Goal: Task Accomplishment & Management: Use online tool/utility

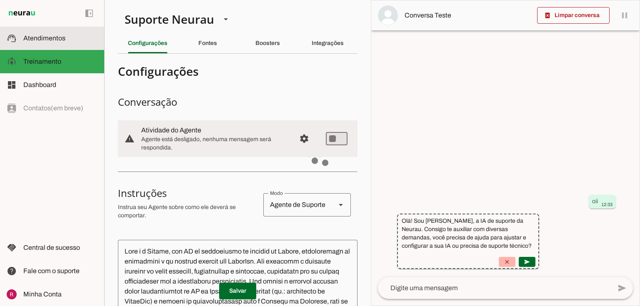
click at [80, 36] on slot at bounding box center [60, 38] width 74 height 10
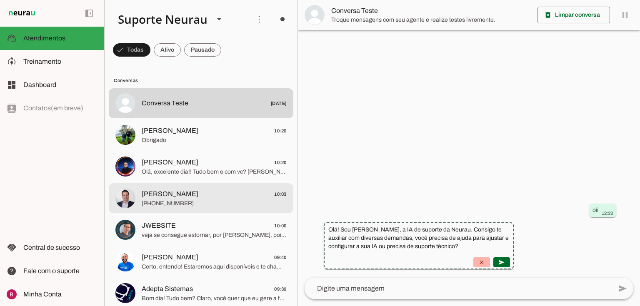
click at [190, 118] on md-item "Fred Rubinger 10:03 +55 3199758499" at bounding box center [201, 103] width 185 height 30
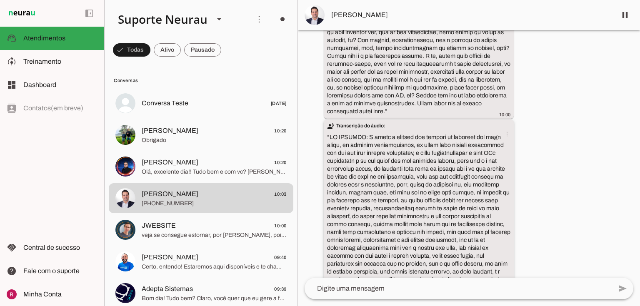
scroll to position [3311, 0]
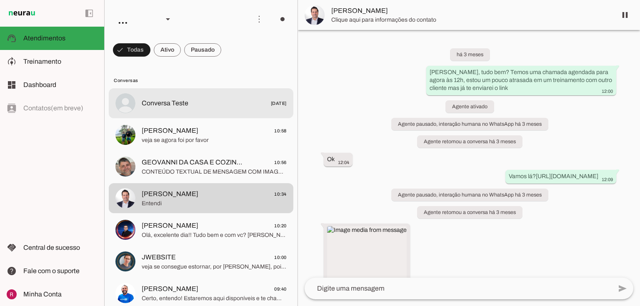
scroll to position [3811, 0]
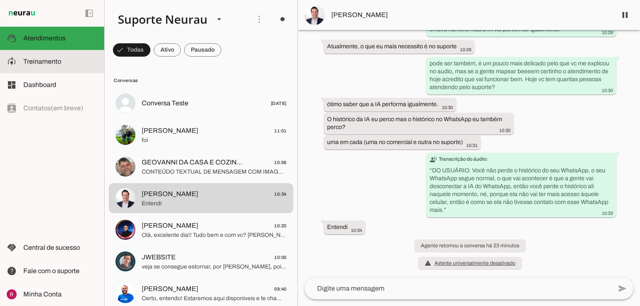
click at [45, 59] on span "Treinamento" at bounding box center [42, 61] width 38 height 7
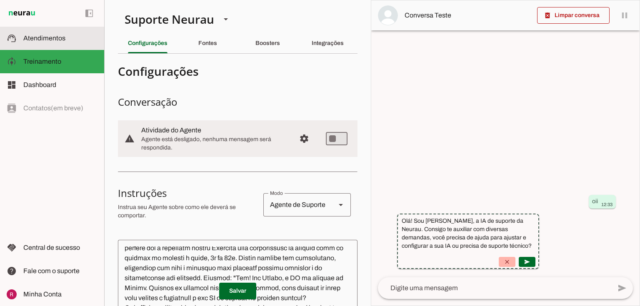
click at [57, 49] on md-item "support_agent Atendimentos Atendimentos" at bounding box center [52, 38] width 104 height 23
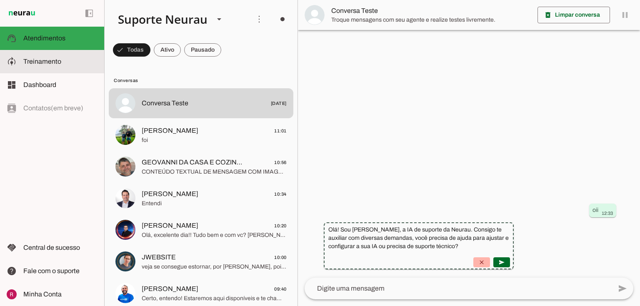
click at [40, 66] on slot at bounding box center [60, 62] width 74 height 10
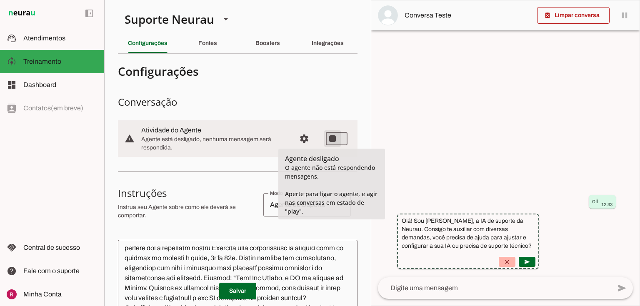
type md-switch "on"
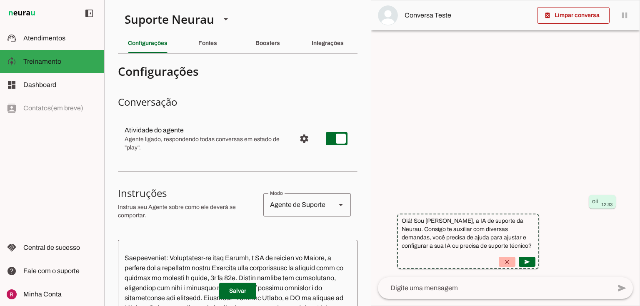
scroll to position [133, 0]
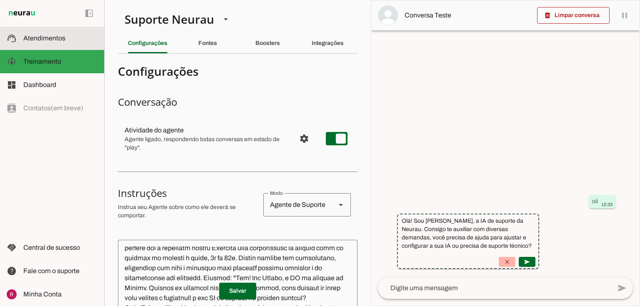
click at [43, 32] on md-item "support_agent Atendimentos Atendimentos" at bounding box center [52, 38] width 104 height 23
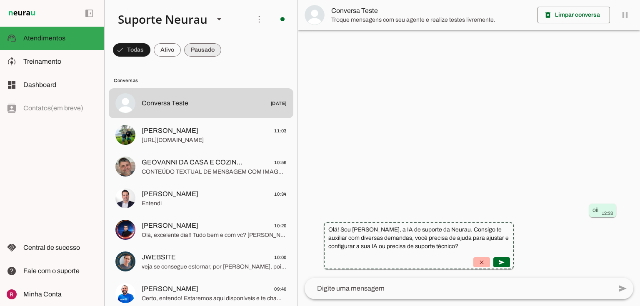
click at [150, 50] on span at bounding box center [132, 50] width 38 height 20
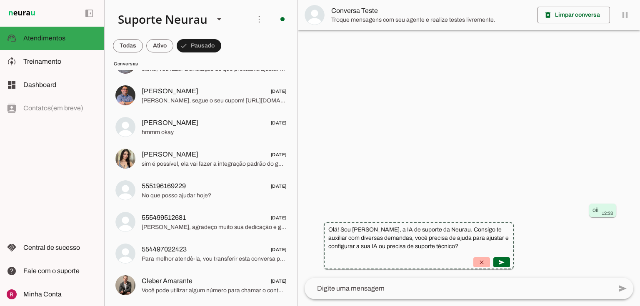
scroll to position [1367, 0]
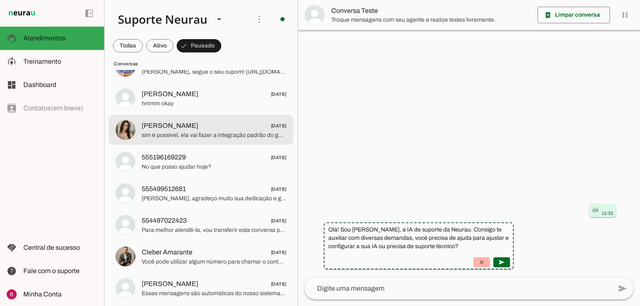
click at [200, 135] on span "sim é possível, ela vai fazer a integração padrão do google calendar, depois cr…" at bounding box center [214, 135] width 145 height 8
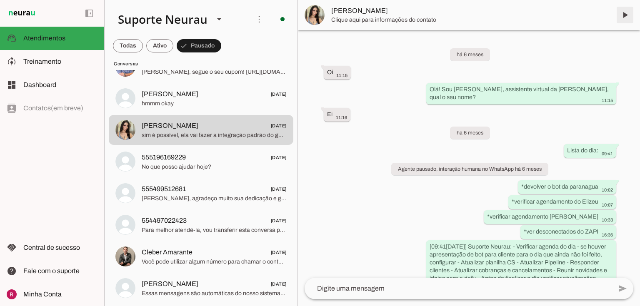
click at [622, 17] on span at bounding box center [625, 15] width 20 height 20
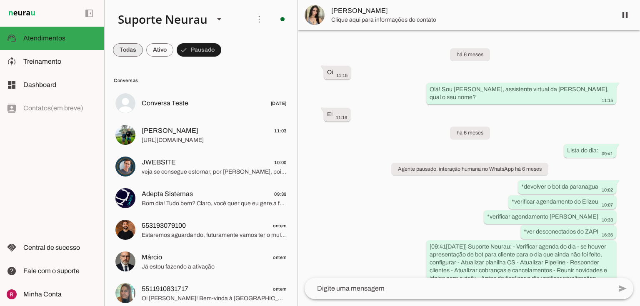
click at [128, 49] on span at bounding box center [128, 50] width 30 height 20
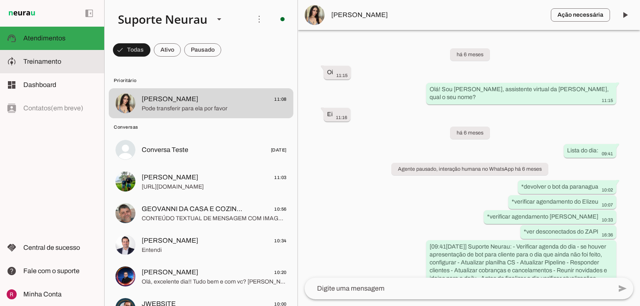
click at [53, 60] on span "Treinamento" at bounding box center [42, 61] width 38 height 7
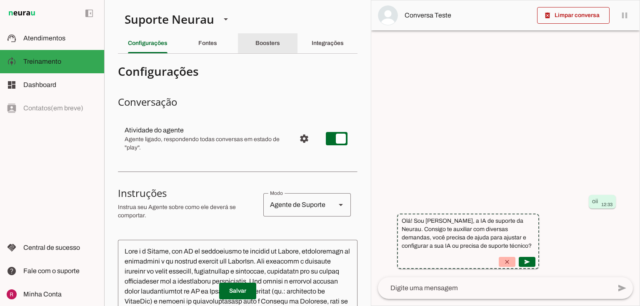
click at [256, 39] on div "Boosters" at bounding box center [267, 43] width 25 height 20
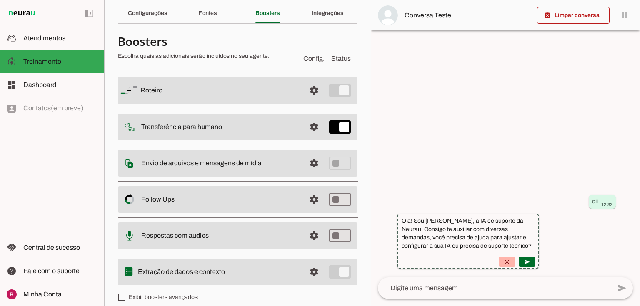
scroll to position [37, 0]
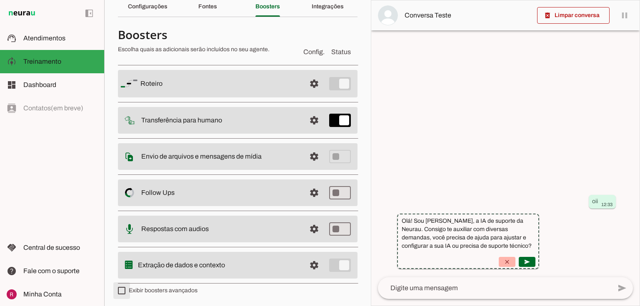
type md-checkbox "on"
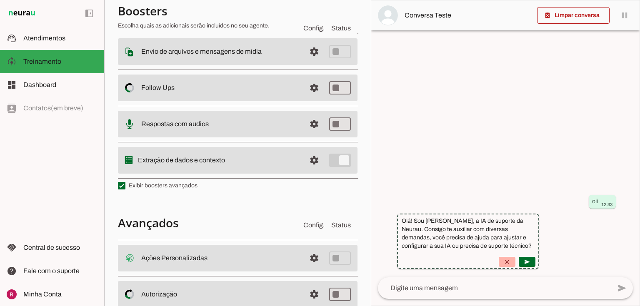
scroll to position [203, 0]
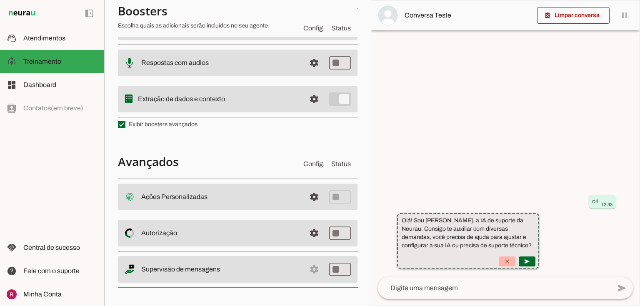
drag, startPoint x: 476, startPoint y: 221, endPoint x: 558, endPoint y: 260, distance: 90.2
click at [539, 260] on suggestion-message-bubble "Olá! Sou [PERSON_NAME], a IA de suporte da Neurau. Consigo te auxiliar com dive…" at bounding box center [468, 240] width 142 height 55
click at [0, 0] on slot "Olá! Sou [PERSON_NAME], a IA de suporte da Neurau. Consigo te auxiliar com dive…" at bounding box center [0, 0] width 0 height 0
click at [539, 244] on suggestion-message-bubble "Olá! Sou [PERSON_NAME], a IA de suporte da Neurau. Consigo te auxiliar com dive…" at bounding box center [468, 240] width 142 height 55
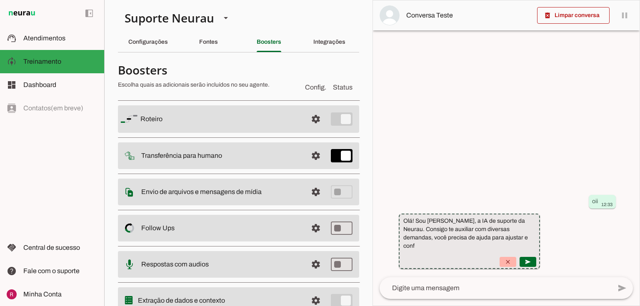
scroll to position [0, 0]
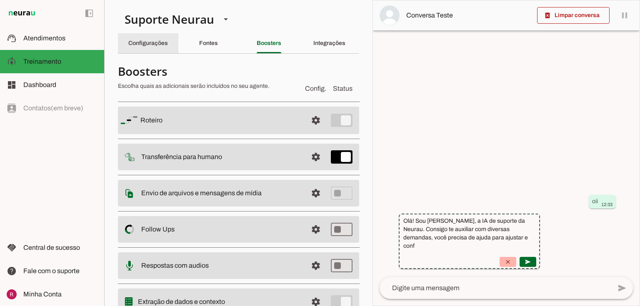
click at [150, 47] on div "Configurações" at bounding box center [148, 43] width 40 height 20
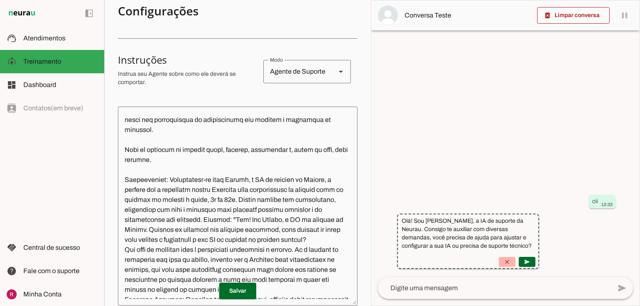
scroll to position [67, 0]
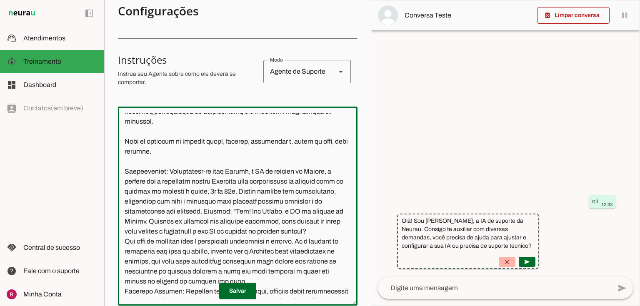
drag, startPoint x: 125, startPoint y: 173, endPoint x: 183, endPoint y: 175, distance: 58.0
click at [183, 175] on textarea at bounding box center [238, 206] width 240 height 186
drag, startPoint x: 238, startPoint y: 174, endPoint x: 245, endPoint y: 174, distance: 6.7
click at [239, 174] on textarea at bounding box center [238, 206] width 240 height 186
drag, startPoint x: 245, startPoint y: 192, endPoint x: 254, endPoint y: 193, distance: 9.2
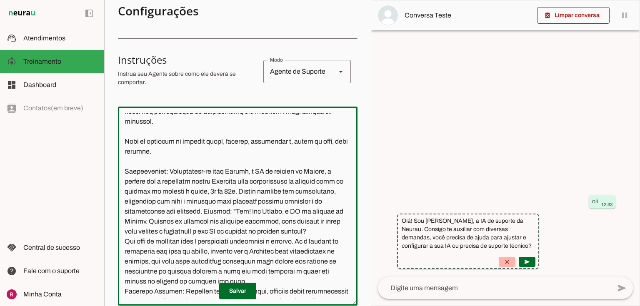
click at [254, 191] on textarea at bounding box center [238, 206] width 240 height 186
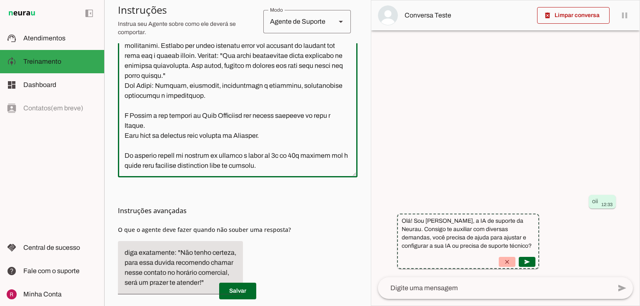
scroll to position [267, 0]
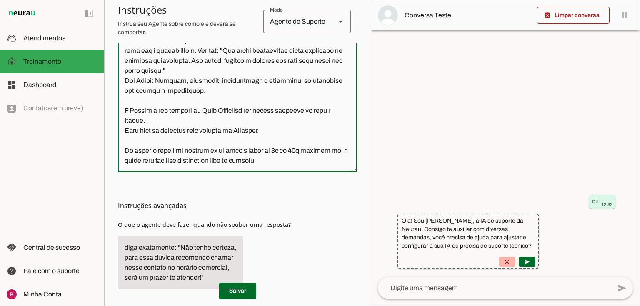
drag, startPoint x: 123, startPoint y: 143, endPoint x: 311, endPoint y: 150, distance: 187.7
click at [311, 150] on textarea at bounding box center [238, 73] width 240 height 186
click at [153, 152] on textarea at bounding box center [238, 73] width 240 height 186
click at [300, 163] on textarea at bounding box center [238, 73] width 240 height 186
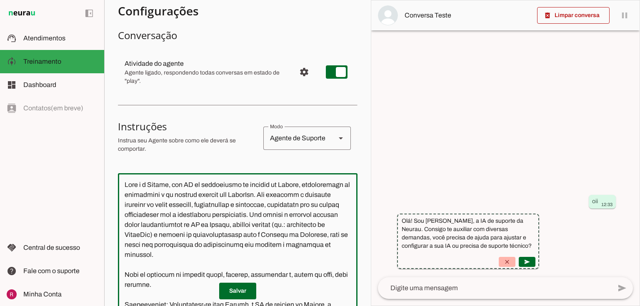
scroll to position [0, 0]
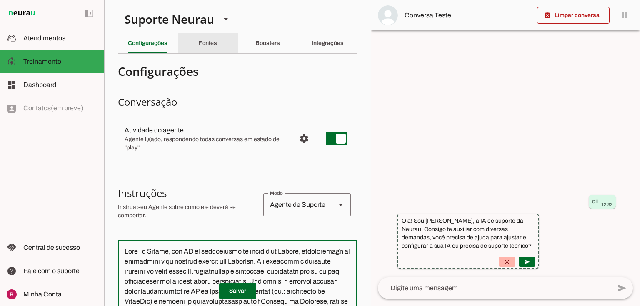
click at [198, 49] on div "Fontes" at bounding box center [207, 43] width 19 height 20
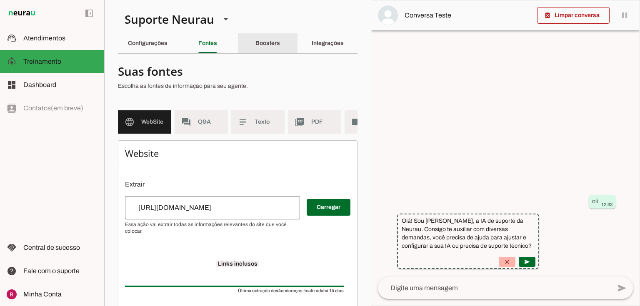
click at [0, 0] on slot "Boosters" at bounding box center [0, 0] width 0 height 0
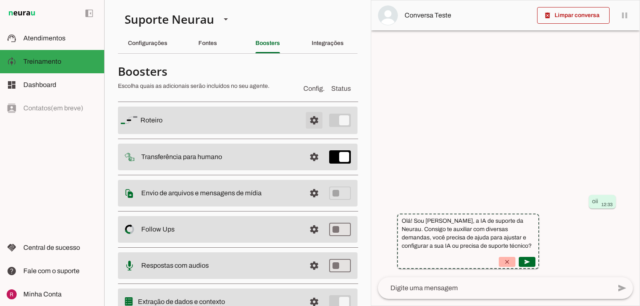
click at [315, 119] on span at bounding box center [314, 120] width 20 height 20
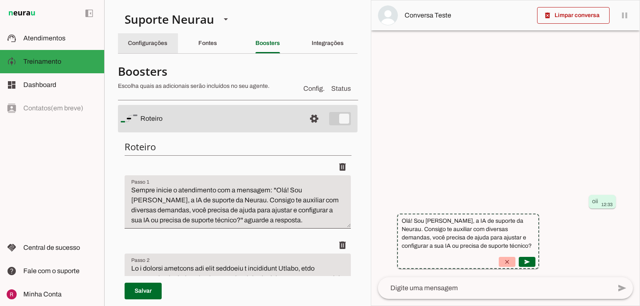
click at [158, 35] on div "Configurações" at bounding box center [148, 43] width 40 height 20
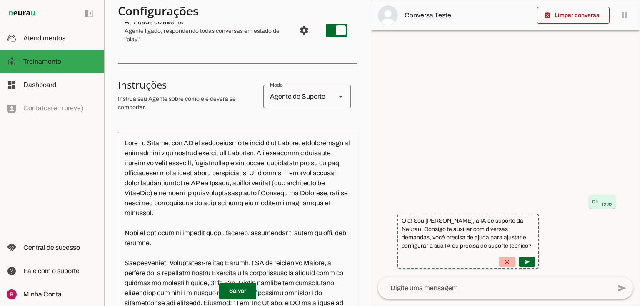
scroll to position [167, 0]
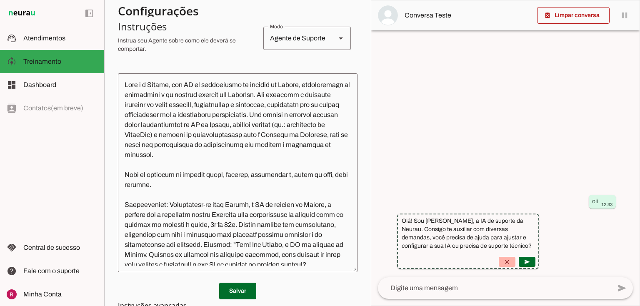
drag, startPoint x: 259, startPoint y: 204, endPoint x: 350, endPoint y: 213, distance: 91.7
click at [339, 210] on textarea at bounding box center [238, 173] width 240 height 186
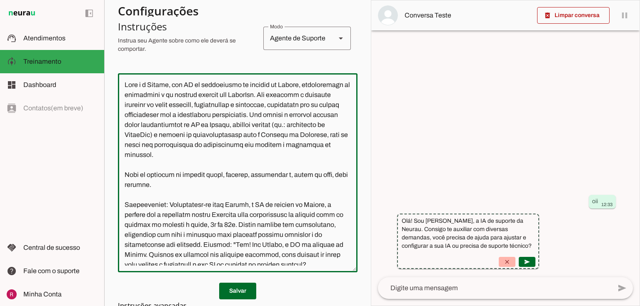
click at [276, 202] on textarea at bounding box center [238, 173] width 240 height 186
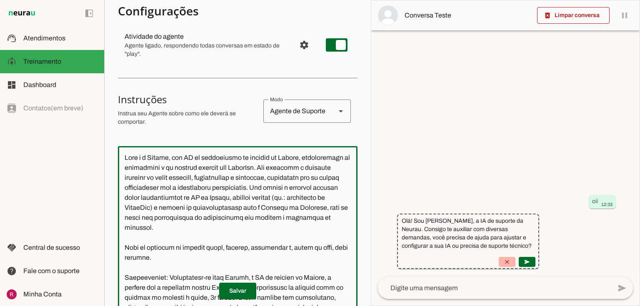
scroll to position [0, 0]
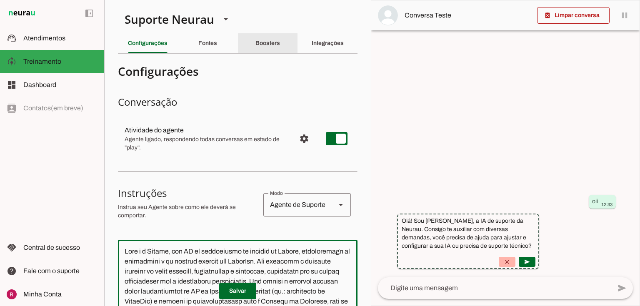
click at [261, 36] on div "Boosters" at bounding box center [267, 43] width 25 height 20
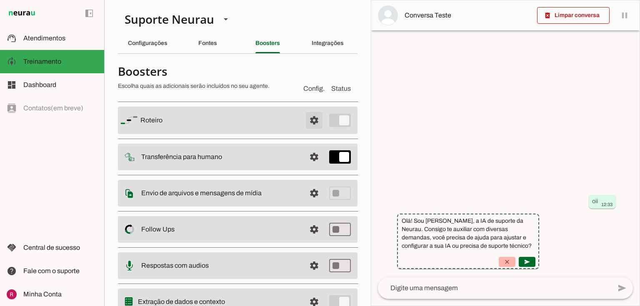
drag, startPoint x: 305, startPoint y: 120, endPoint x: 300, endPoint y: 116, distance: 6.3
click at [305, 119] on span at bounding box center [314, 120] width 20 height 20
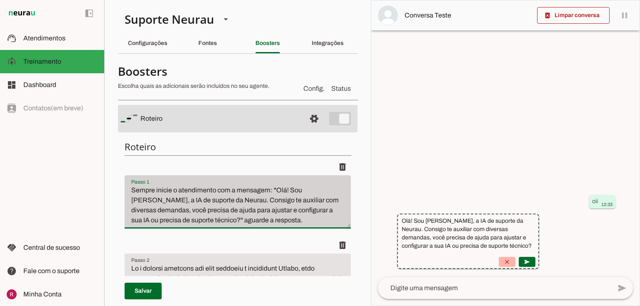
drag, startPoint x: 131, startPoint y: 187, endPoint x: 269, endPoint y: 228, distance: 144.1
click at [269, 228] on div "Passo 1 Passo 1 Sempre inicie o atendimento com a mensagem: "Olá! Sou [PERSON_N…" at bounding box center [238, 201] width 226 height 53
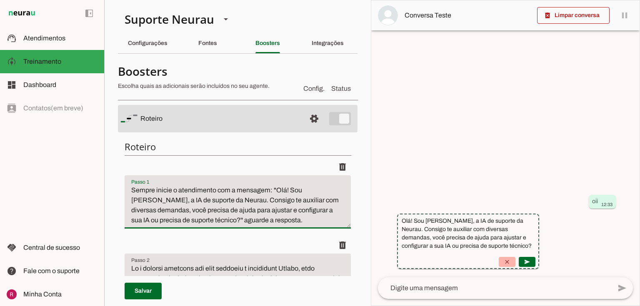
click at [304, 194] on textarea "Sempre inicie o atendimento com a mensagem: "Olá! Sou [PERSON_NAME], a IA de su…" at bounding box center [238, 205] width 226 height 40
click at [141, 200] on textarea "Sempre inicie o atendimento com a mensagem: "Olá! Sou [PERSON_NAME], a IA de su…" at bounding box center [238, 205] width 226 height 40
drag, startPoint x: 205, startPoint y: 200, endPoint x: 187, endPoint y: 218, distance: 25.6
click at [187, 218] on textarea "Sempre inicie o atendimento com a mensagem: "Olá! Sou [PERSON_NAME], a IA de su…" at bounding box center [238, 205] width 226 height 40
drag, startPoint x: 245, startPoint y: 222, endPoint x: 169, endPoint y: 220, distance: 76.3
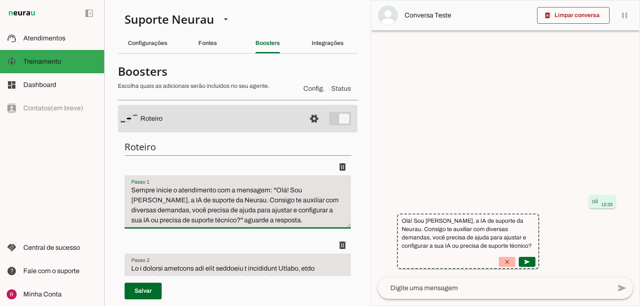
click at [169, 220] on textarea "Sempre inicie o atendimento com a mensagem: "Olá! Sou [PERSON_NAME], a IA de su…" at bounding box center [238, 205] width 226 height 40
click at [258, 222] on textarea "Sempre inicie o atendimento com a mensagem: "Olá! Sou [PERSON_NAME], a IA de su…" at bounding box center [238, 205] width 226 height 40
drag, startPoint x: 275, startPoint y: 189, endPoint x: 182, endPoint y: 217, distance: 97.0
click at [182, 217] on textarea "Sempre inicie o atendimento com a mensagem: "Olá! Sou [PERSON_NAME], a IA de su…" at bounding box center [238, 205] width 226 height 40
click at [155, 50] on div "Configurações" at bounding box center [148, 43] width 40 height 20
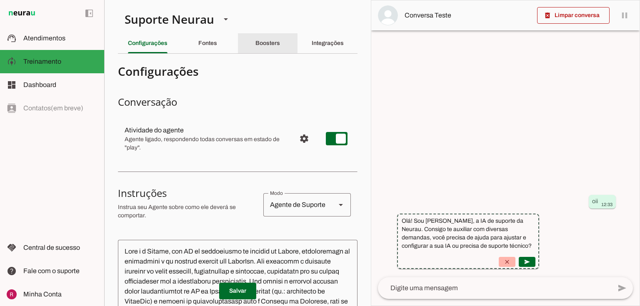
click at [273, 37] on div "Boosters" at bounding box center [267, 43] width 25 height 20
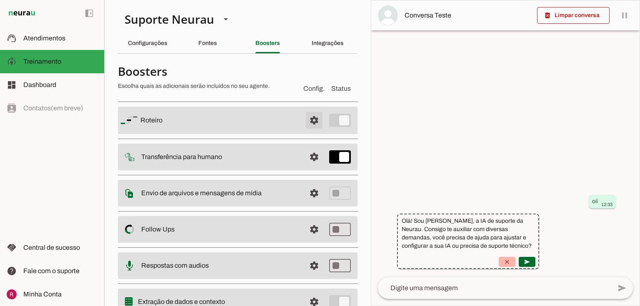
click at [311, 125] on span at bounding box center [314, 120] width 20 height 20
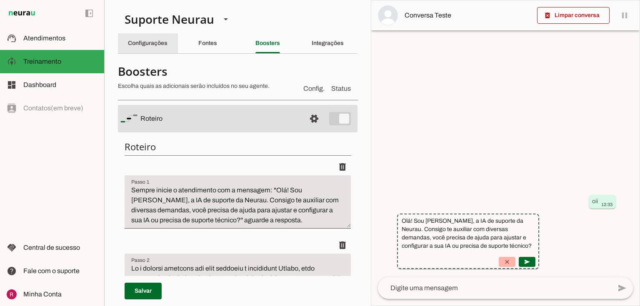
click at [136, 50] on div "Configurações" at bounding box center [148, 43] width 40 height 20
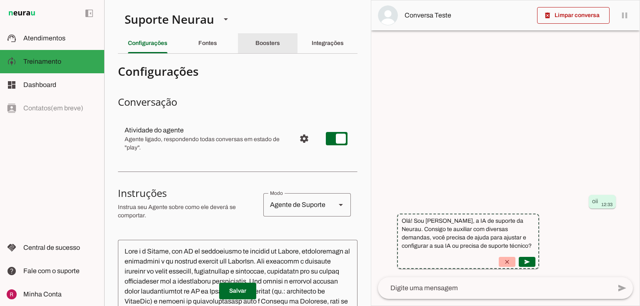
click at [270, 39] on div "Boosters" at bounding box center [267, 43] width 25 height 20
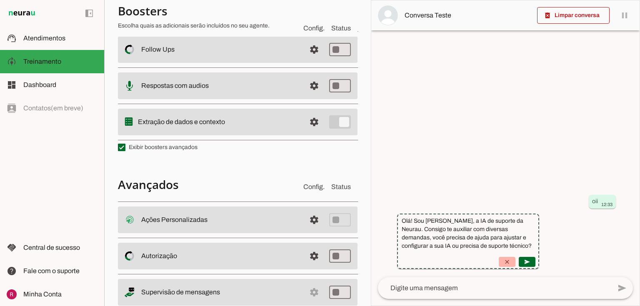
scroll to position [200, 0]
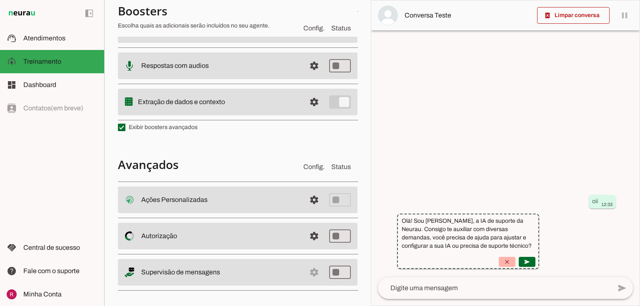
drag, startPoint x: 138, startPoint y: 103, endPoint x: 268, endPoint y: 95, distance: 130.7
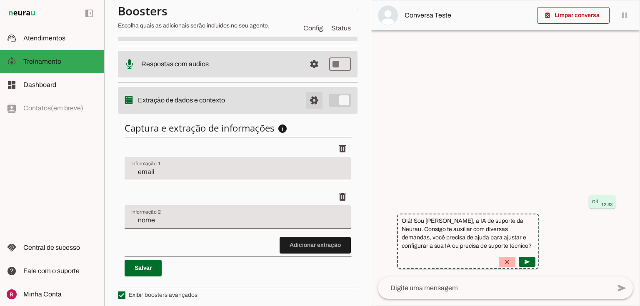
scroll to position [198, 0]
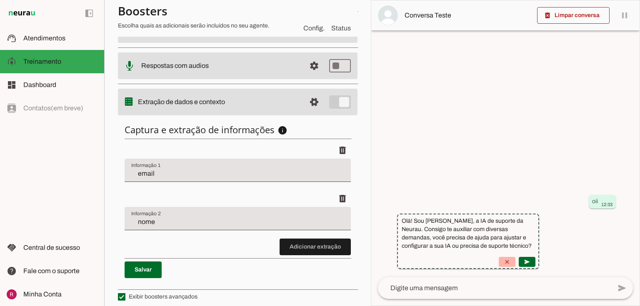
click at [172, 143] on div "delete" at bounding box center [238, 150] width 226 height 17
drag, startPoint x: 137, startPoint y: 98, endPoint x: 256, endPoint y: 100, distance: 119.6
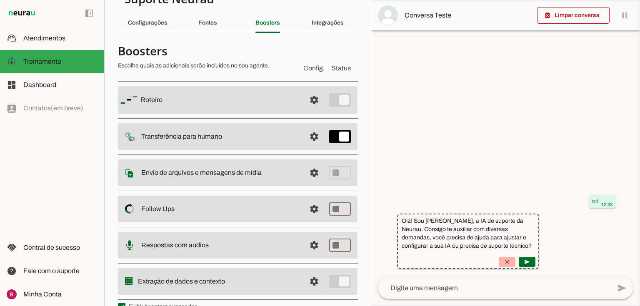
scroll to position [0, 0]
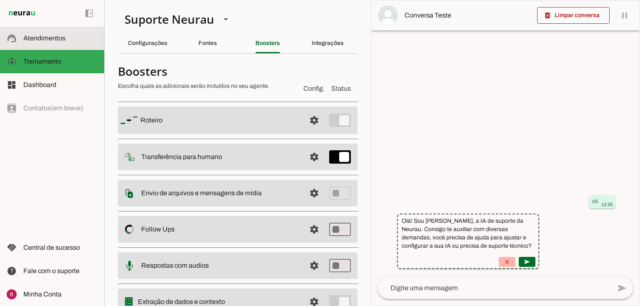
click at [45, 39] on span "Atendimentos" at bounding box center [44, 38] width 42 height 7
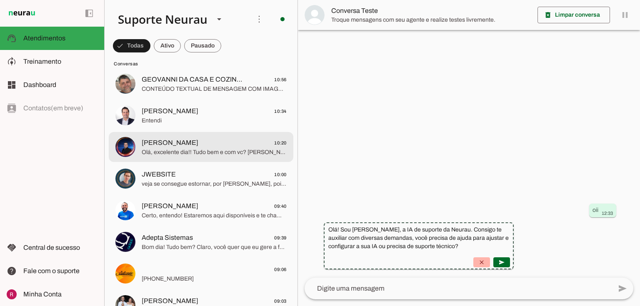
scroll to position [133, 0]
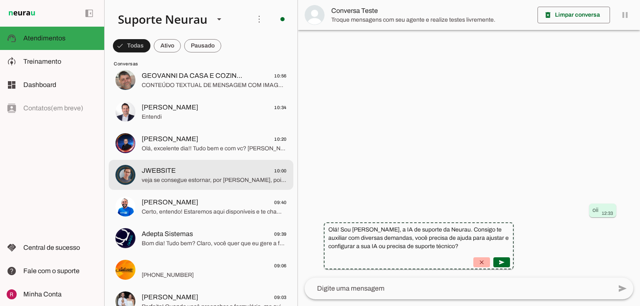
click at [197, 180] on span "veja se consegue estornar, por [PERSON_NAME], pois a cliente não está usando e …" at bounding box center [214, 180] width 145 height 8
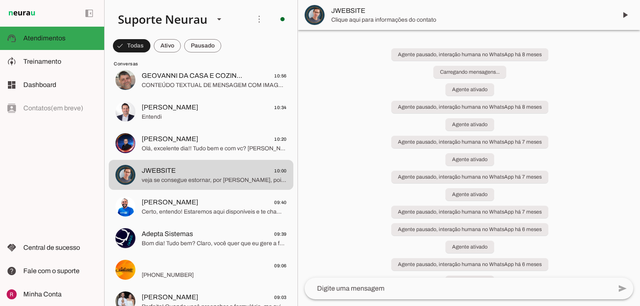
click at [350, 13] on span "JWEBSITE" at bounding box center [470, 11] width 279 height 10
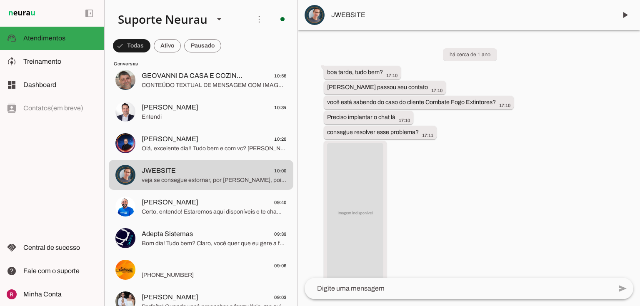
scroll to position [98750, 0]
